Goal: Task Accomplishment & Management: Use online tool/utility

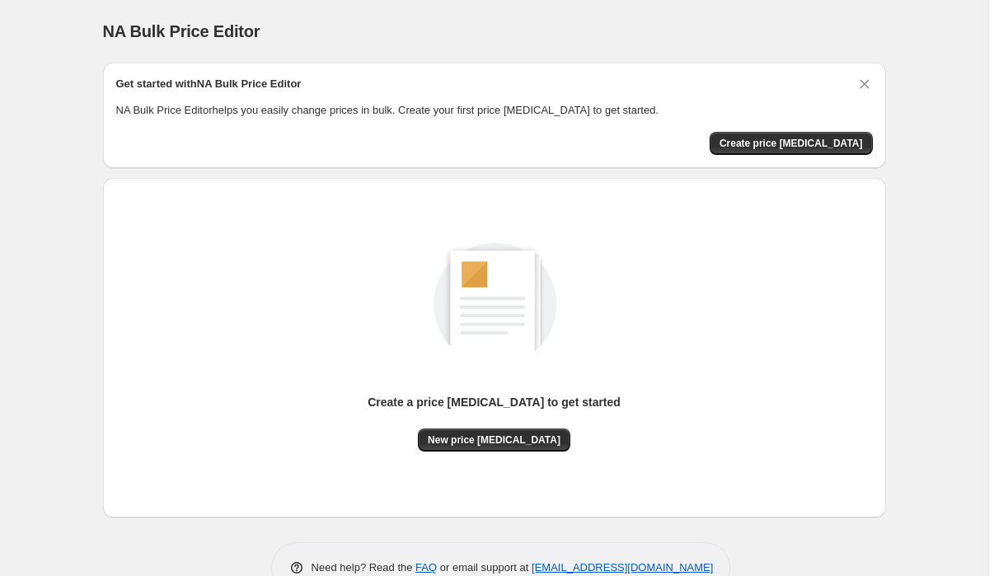
click at [479, 454] on div "Create a price [MEDICAL_DATA] to get started New price [MEDICAL_DATA]" at bounding box center [494, 347] width 756 height 313
click at [479, 447] on button "New price [MEDICAL_DATA]" at bounding box center [494, 439] width 152 height 23
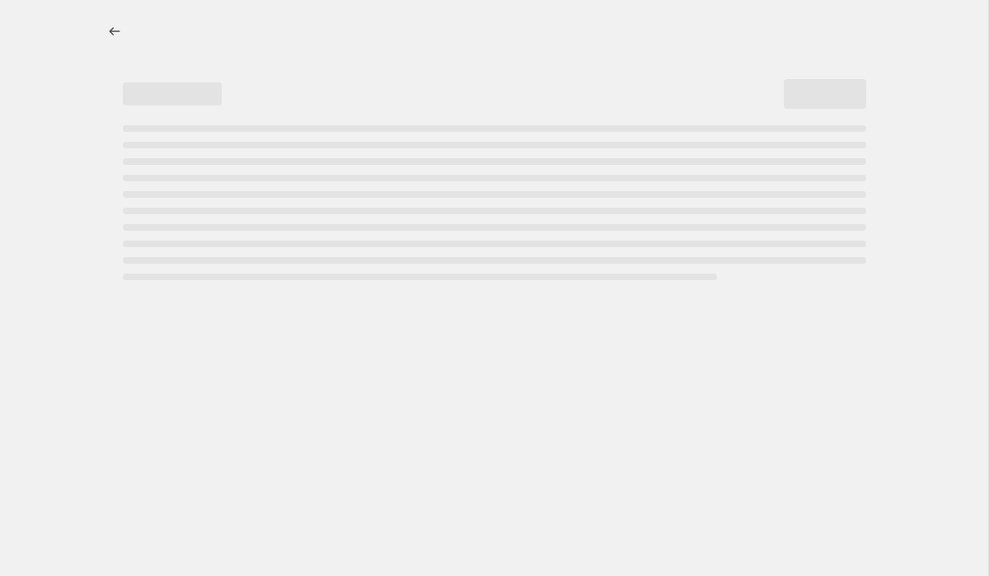
select select "percentage"
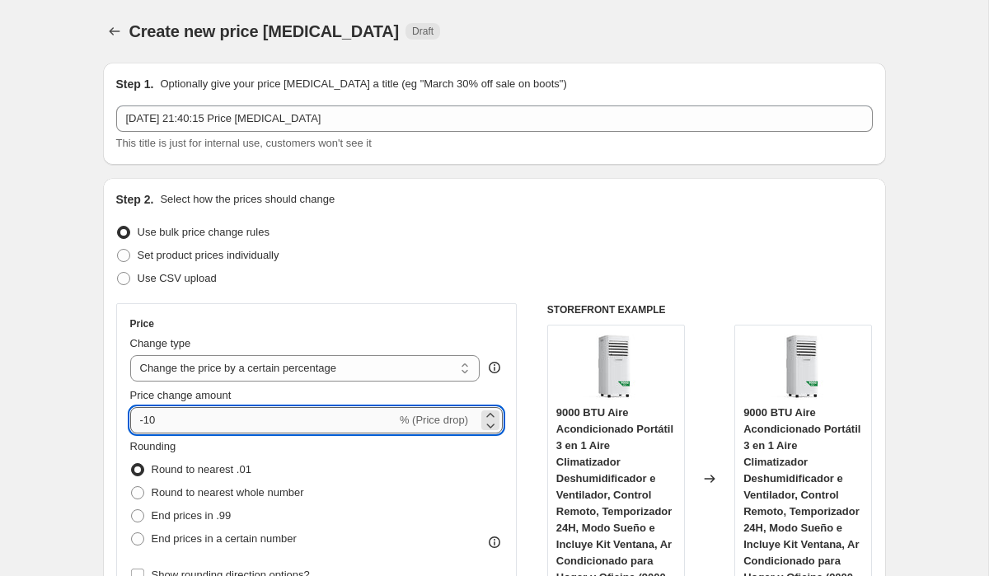
click at [365, 423] on input "-10" at bounding box center [263, 420] width 266 height 26
type input "-1"
type input "-30"
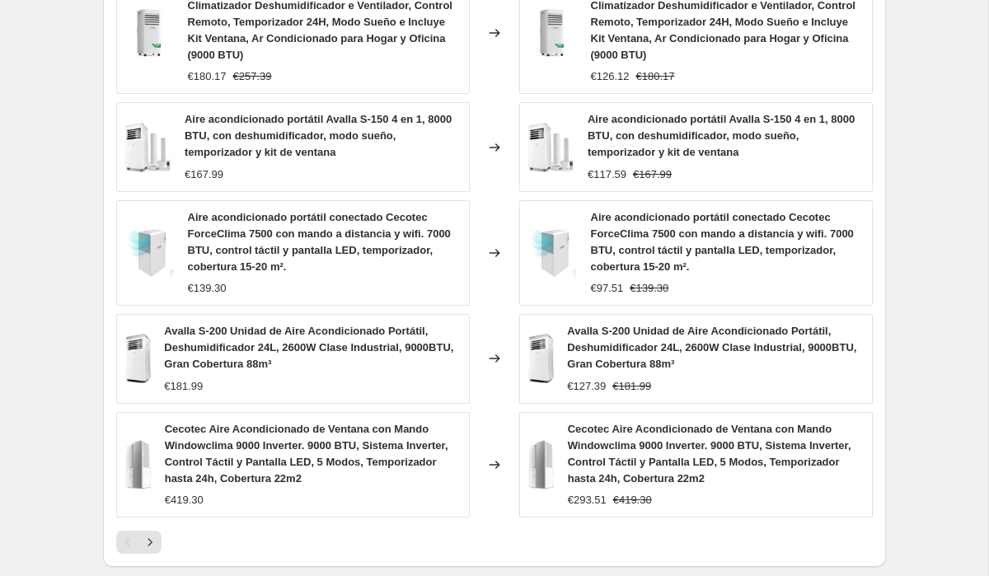
scroll to position [1246, 0]
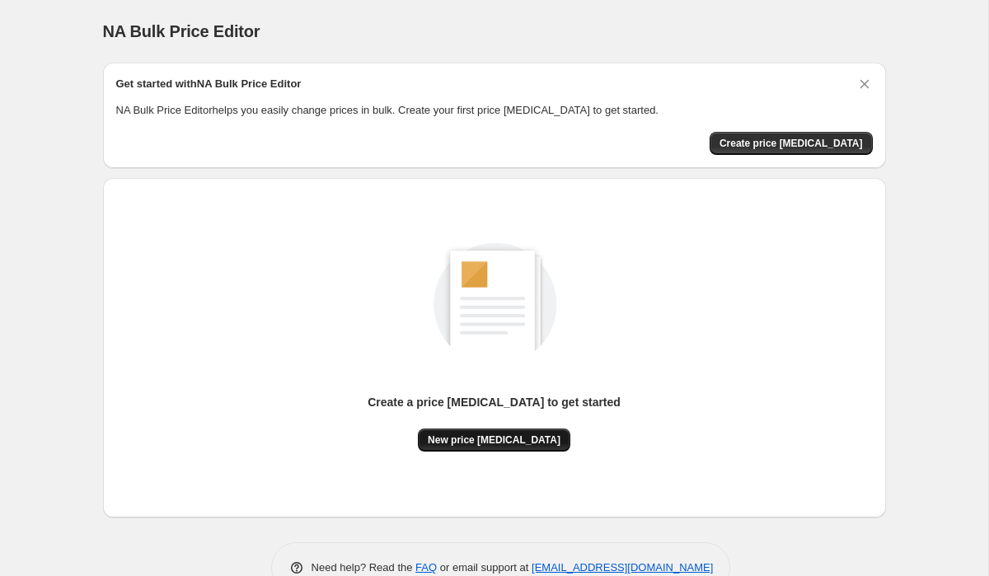
click at [543, 446] on span "New price [MEDICAL_DATA]" at bounding box center [494, 439] width 133 height 13
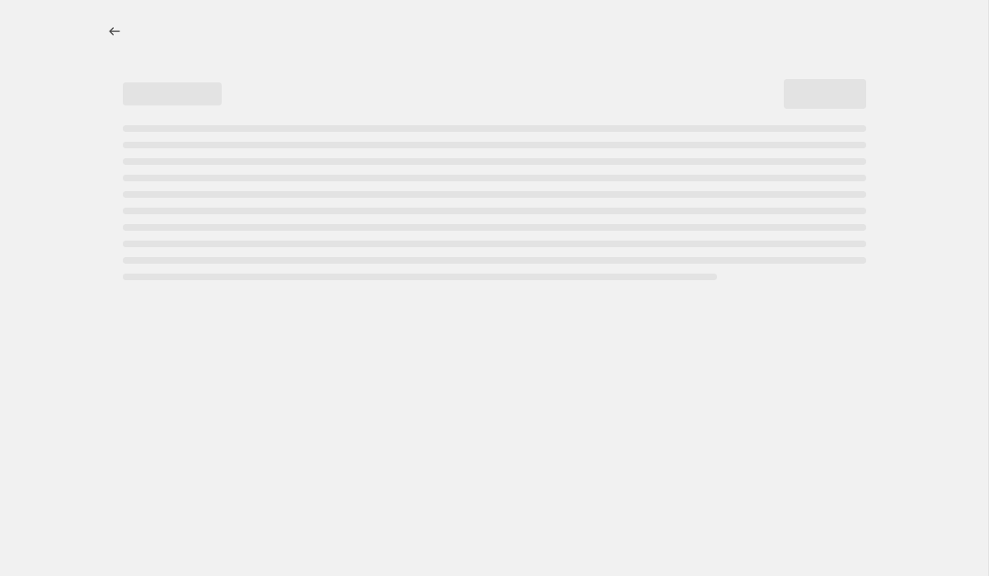
select select "percentage"
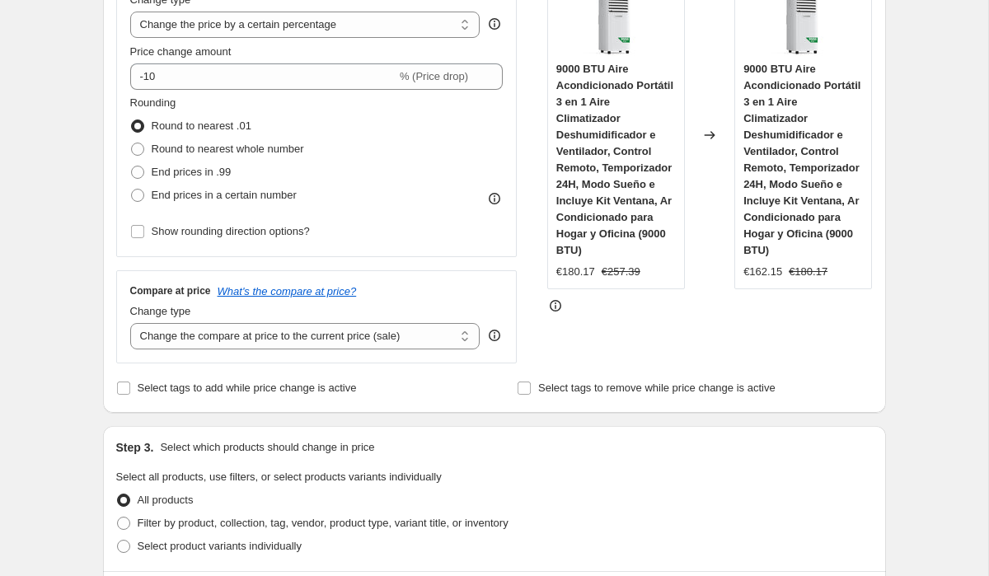
scroll to position [315, 0]
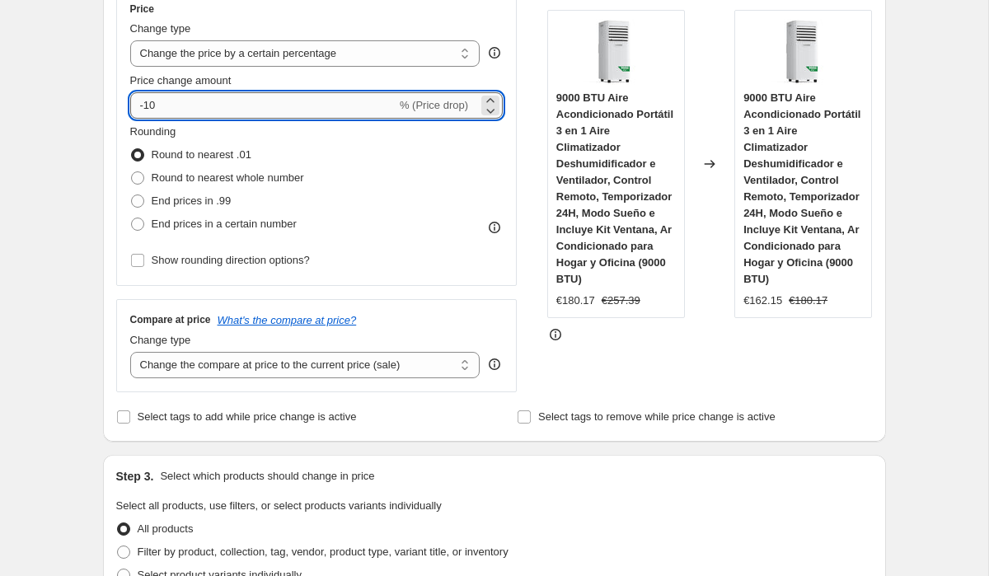
click at [233, 92] on input "-10" at bounding box center [263, 105] width 266 height 26
click at [237, 96] on input "-10" at bounding box center [263, 105] width 266 height 26
click at [245, 110] on input "-10" at bounding box center [263, 105] width 266 height 26
type input "-1"
type input "-30"
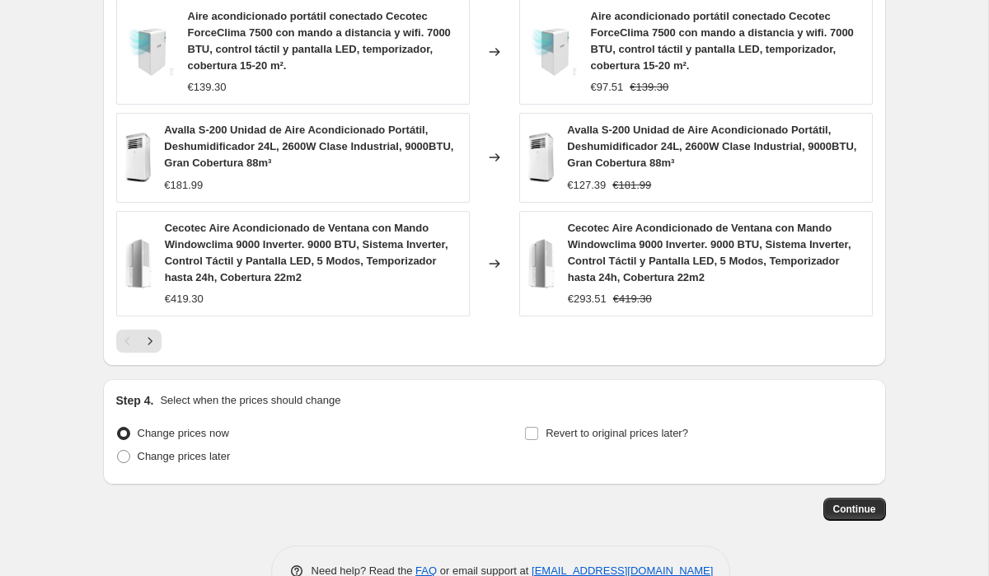
scroll to position [1246, 0]
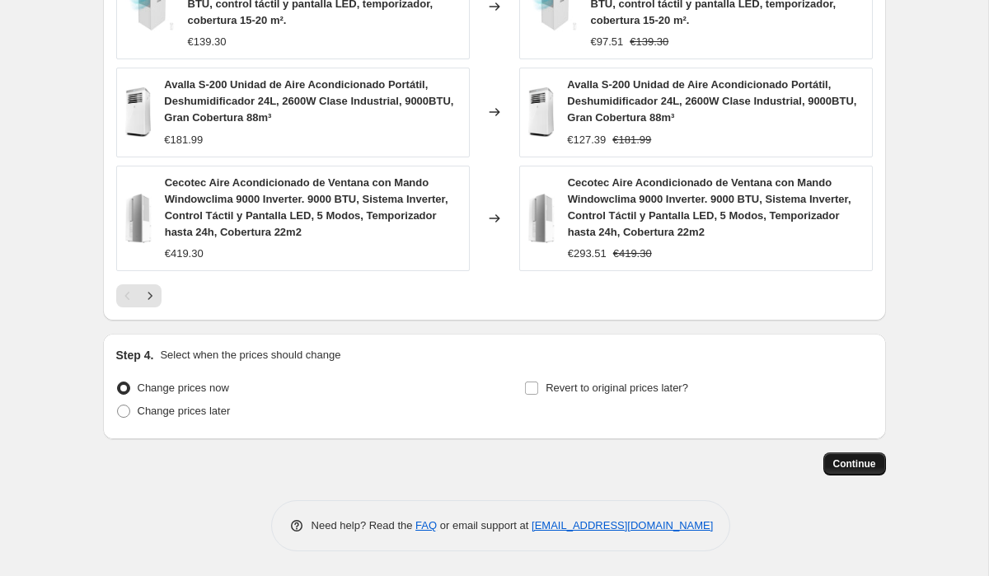
click at [842, 469] on span "Continue" at bounding box center [854, 463] width 43 height 13
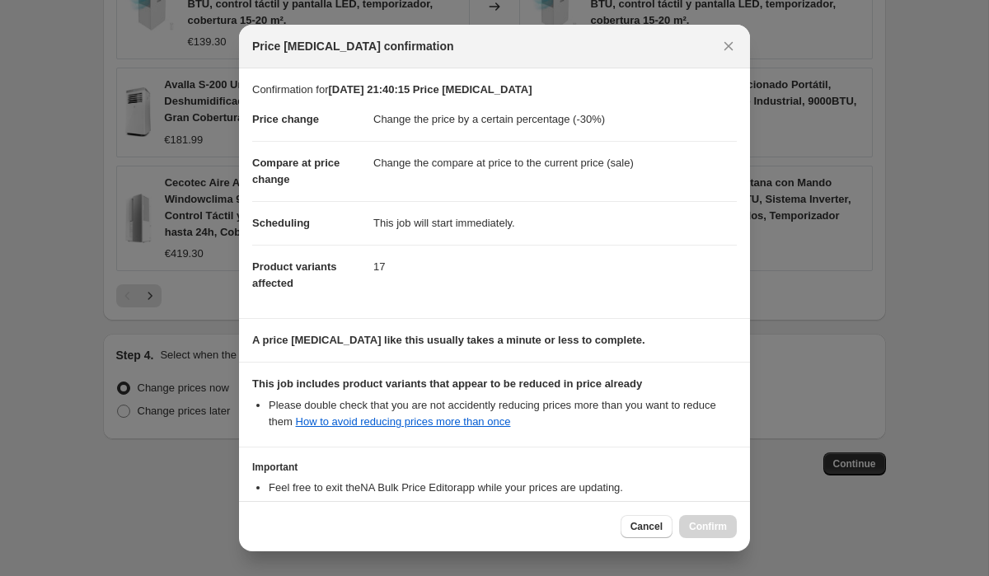
scroll to position [118, 0]
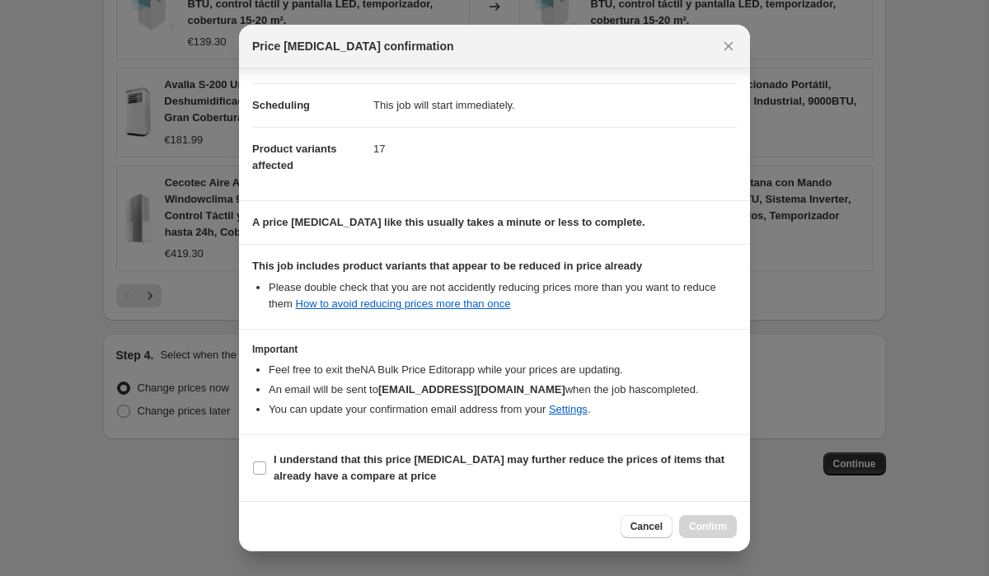
click at [472, 500] on section "I understand that this price [MEDICAL_DATA] may further reduce the prices of it…" at bounding box center [494, 468] width 511 height 66
click at [410, 469] on span "I understand that this price [MEDICAL_DATA] may further reduce the prices of it…" at bounding box center [505, 467] width 463 height 33
click at [266, 469] on input "I understand that this price [MEDICAL_DATA] may further reduce the prices of it…" at bounding box center [259, 467] width 13 height 13
checkbox input "true"
click at [713, 528] on span "Confirm" at bounding box center [708, 526] width 38 height 13
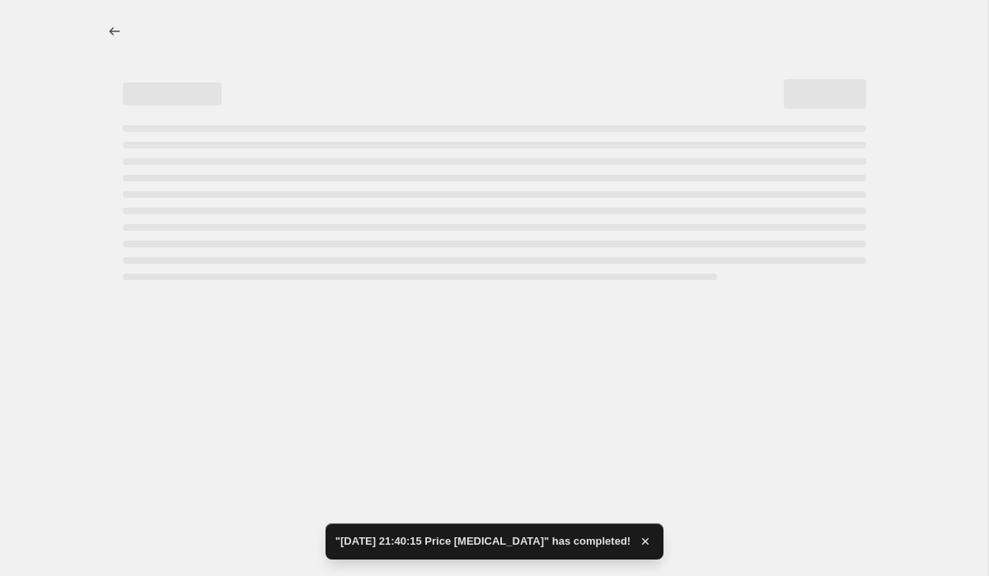
select select "percentage"
